Goal: Information Seeking & Learning: Learn about a topic

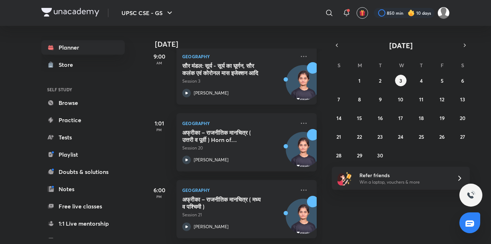
scroll to position [116, 0]
click at [336, 48] on icon "button" at bounding box center [337, 45] width 6 height 6
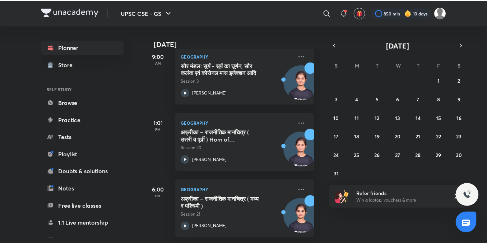
scroll to position [79, 0]
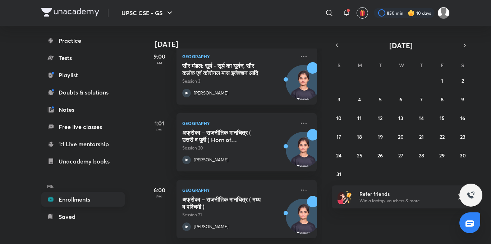
click at [98, 200] on link "Enrollments" at bounding box center [82, 199] width 83 height 14
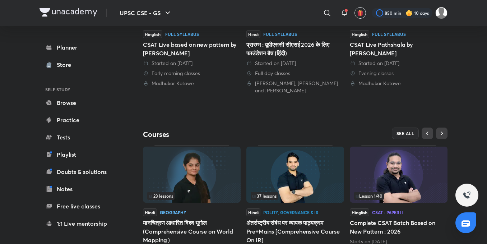
scroll to position [259, 0]
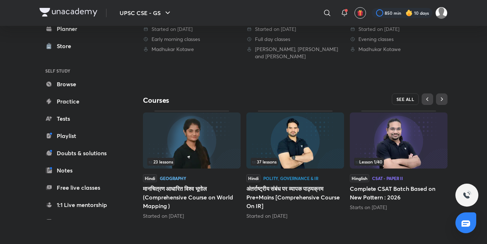
click at [400, 98] on span "SEE ALL" at bounding box center [405, 99] width 18 height 5
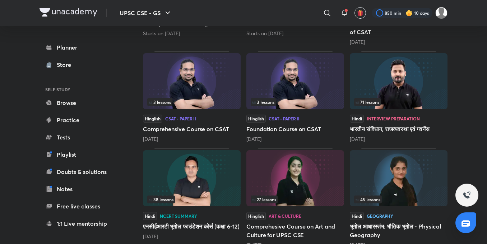
scroll to position [324, 0]
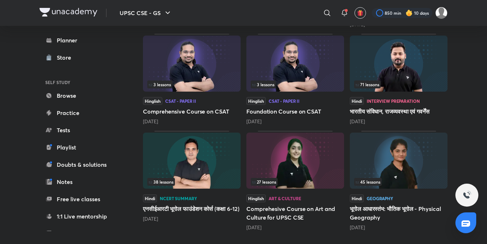
click at [392, 144] on img at bounding box center [399, 161] width 98 height 56
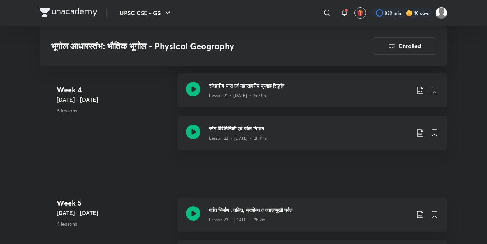
scroll to position [1363, 0]
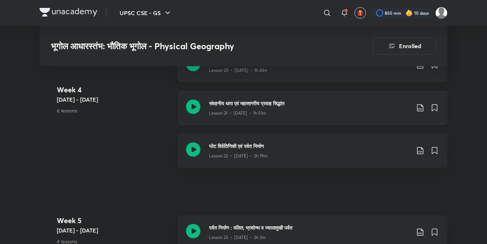
click at [358, 105] on h3 "संवहनीय धारा एवं महासागरीय प्रवाह सिद्धांत" at bounding box center [309, 103] width 201 height 8
